Goal: Find specific page/section: Find specific page/section

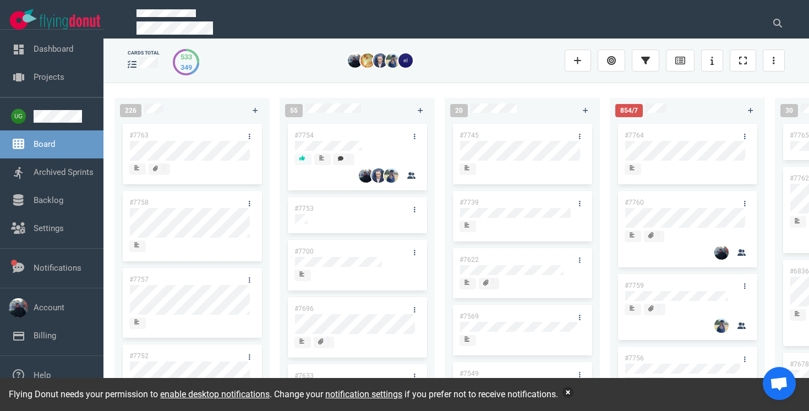
click at [573, 394] on button "button" at bounding box center [567, 392] width 11 height 11
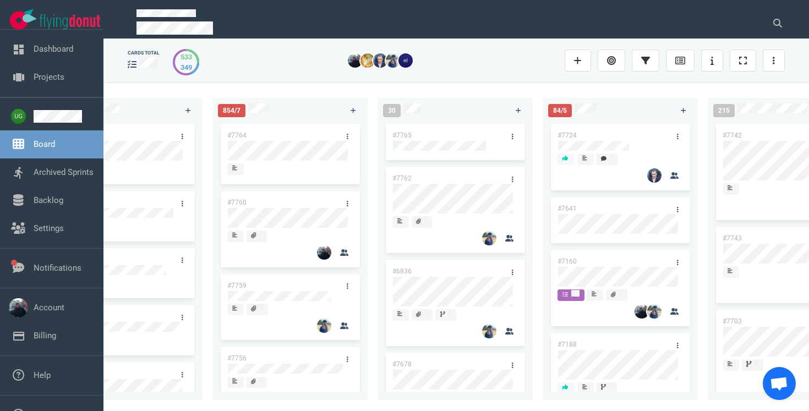
scroll to position [0, 406]
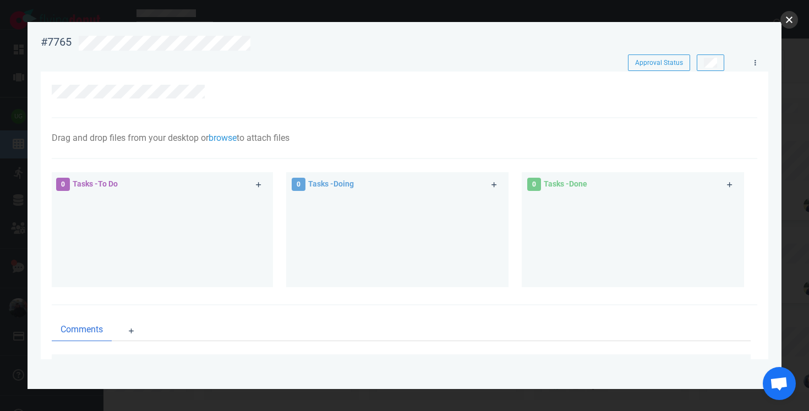
click at [781, 19] on button "close" at bounding box center [789, 20] width 18 height 18
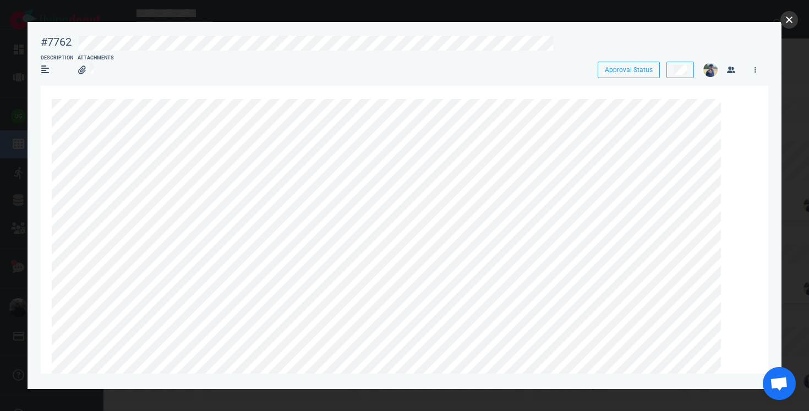
click at [788, 21] on button "close" at bounding box center [789, 20] width 18 height 18
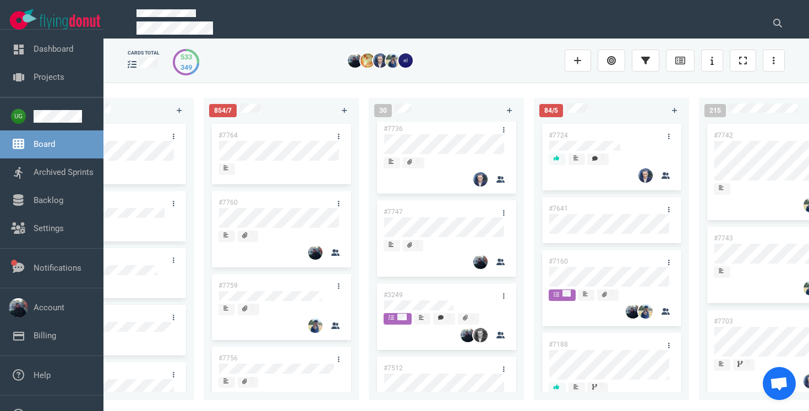
scroll to position [415, 0]
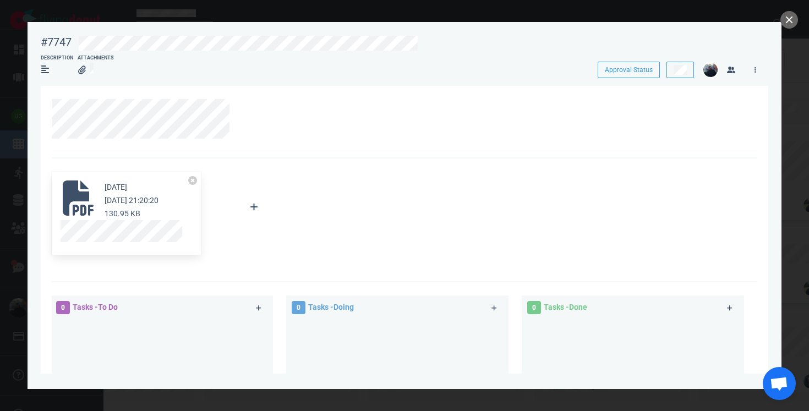
click at [122, 194] on div "[DATE] [DATE] 21:20:20 130.95 KB" at bounding box center [132, 200] width 54 height 40
click at [80, 202] on icon at bounding box center [78, 197] width 35 height 35
click at [789, 23] on button "close" at bounding box center [789, 20] width 18 height 18
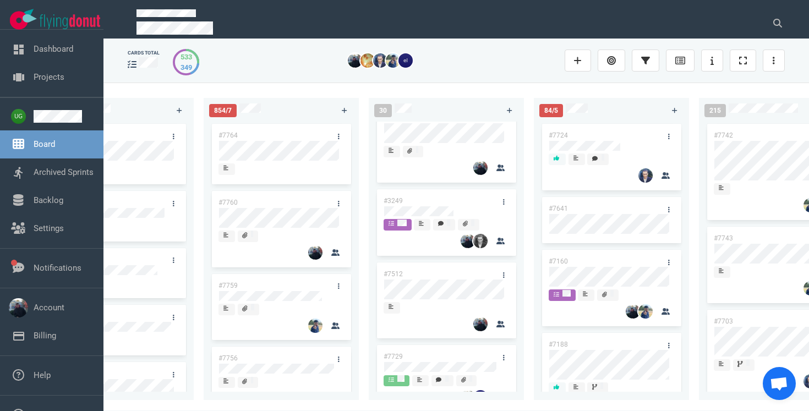
scroll to position [502, 0]
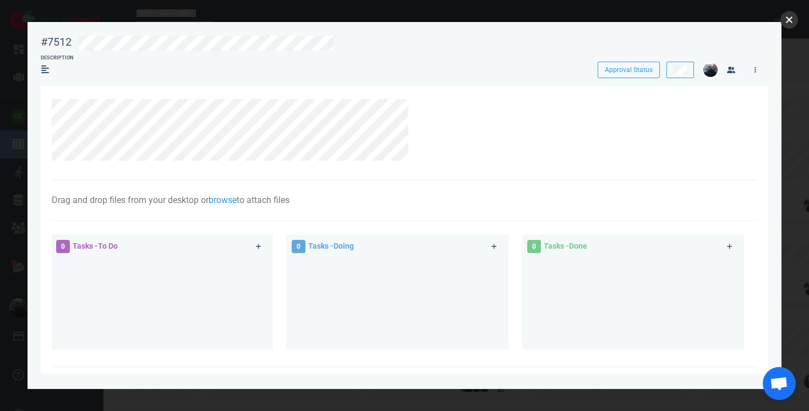
click at [782, 19] on button "close" at bounding box center [789, 20] width 18 height 18
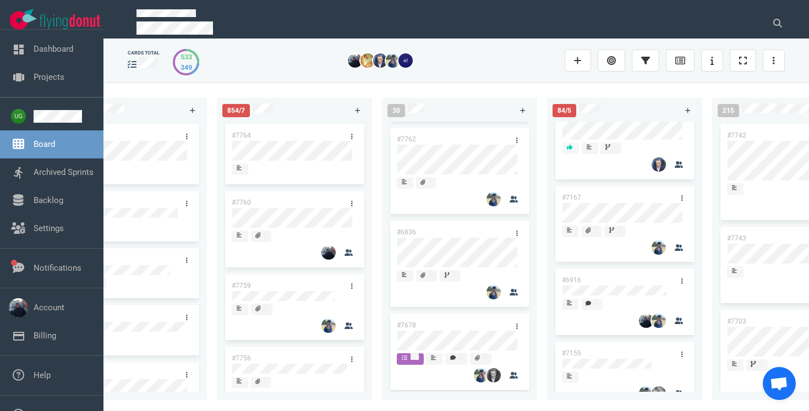
scroll to position [46, 0]
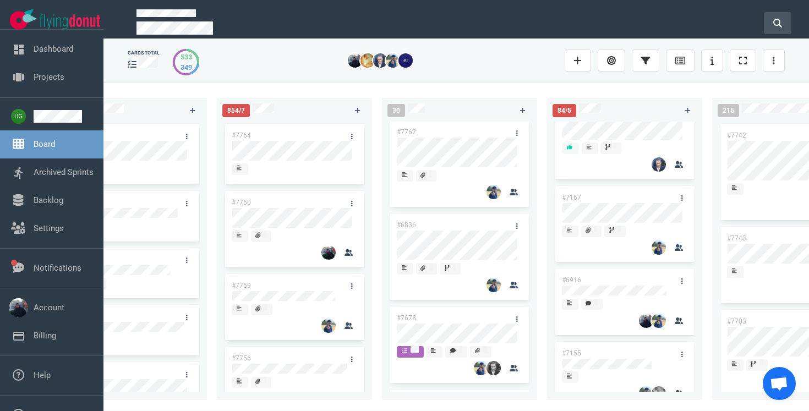
click at [769, 21] on button at bounding box center [778, 23] width 28 height 22
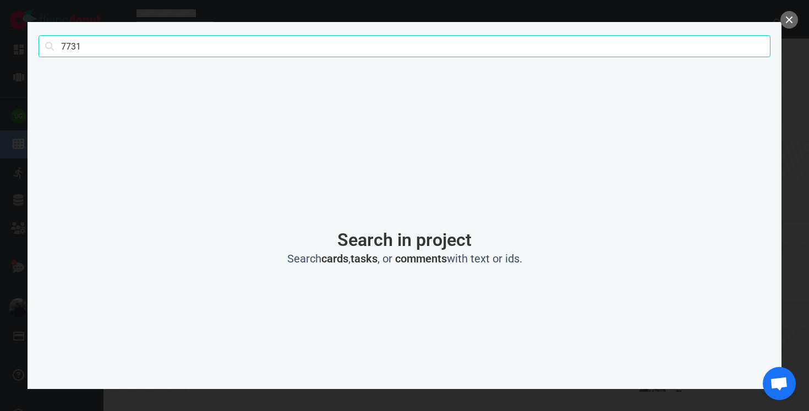
type input "7731"
click button "Search" at bounding box center [0, 0] width 0 height 0
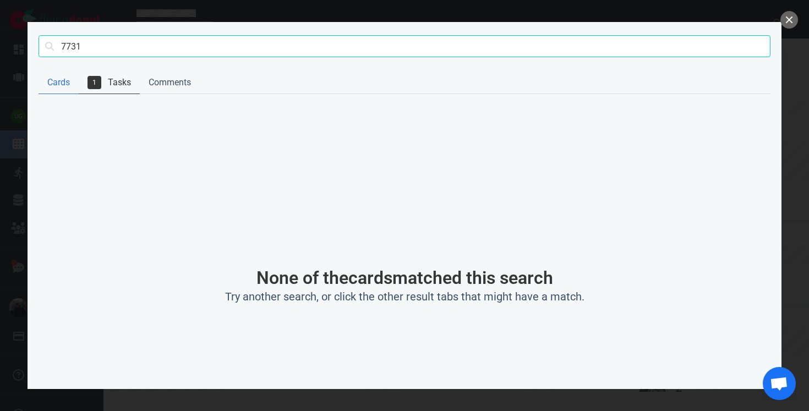
click at [109, 81] on link "1 Tasks" at bounding box center [109, 83] width 61 height 23
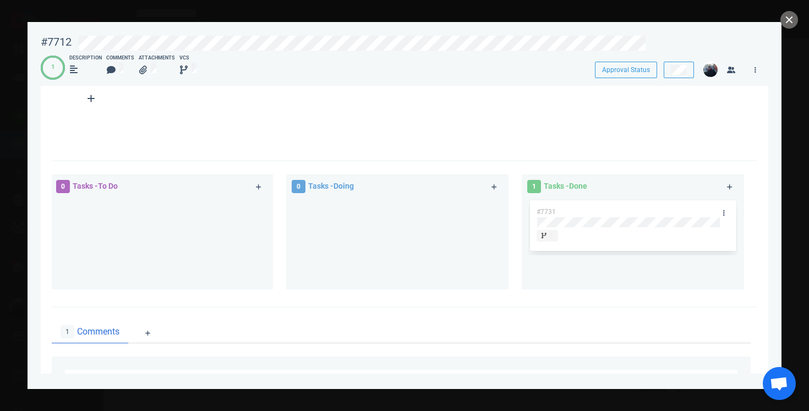
scroll to position [367, 0]
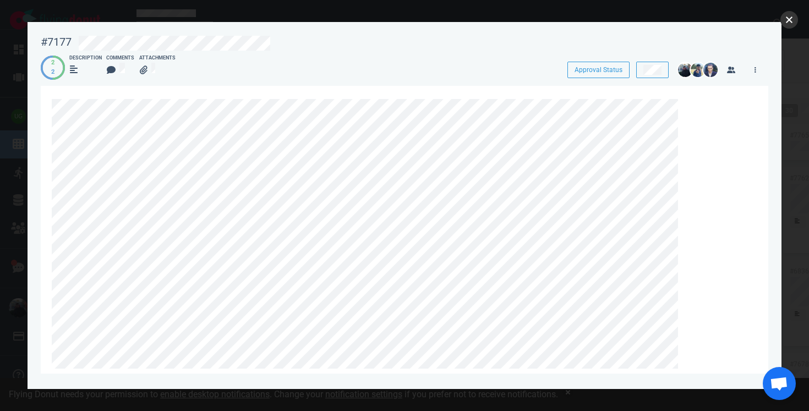
click at [791, 20] on button "close" at bounding box center [789, 20] width 18 height 18
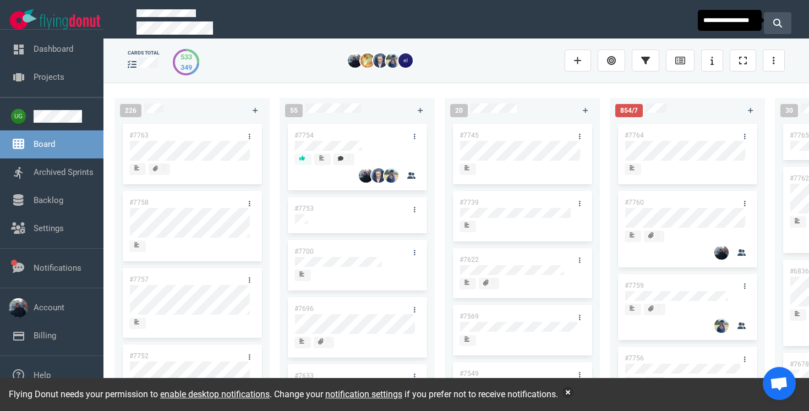
click at [769, 19] on button at bounding box center [778, 23] width 28 height 22
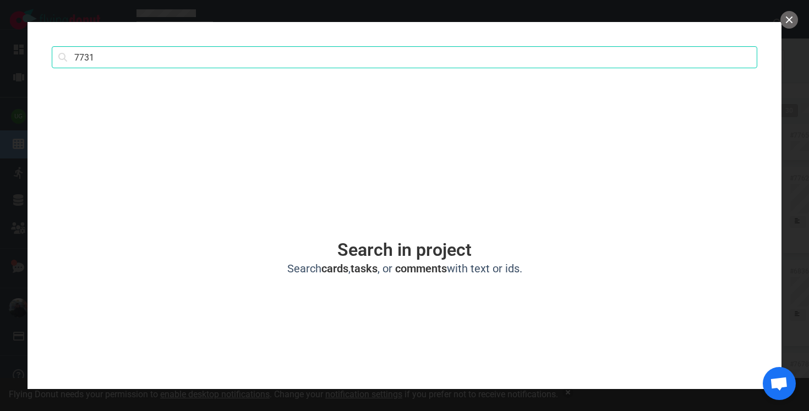
type input "7731"
click button "Search" at bounding box center [0, 0] width 0 height 0
